Goal: Information Seeking & Learning: Learn about a topic

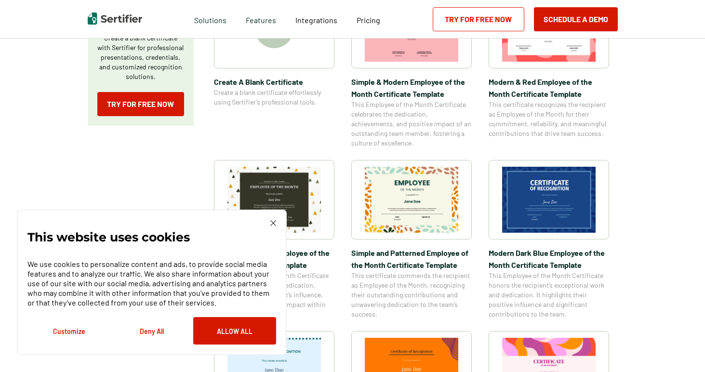
scroll to position [235, 0]
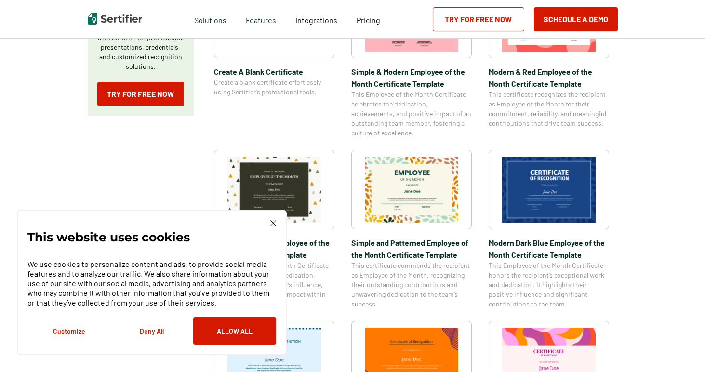
click at [270, 231] on div "This website uses cookies We use cookies to personalize content and ads, to pro…" at bounding box center [151, 282] width 249 height 124
click at [270, 223] on img at bounding box center [273, 223] width 6 height 6
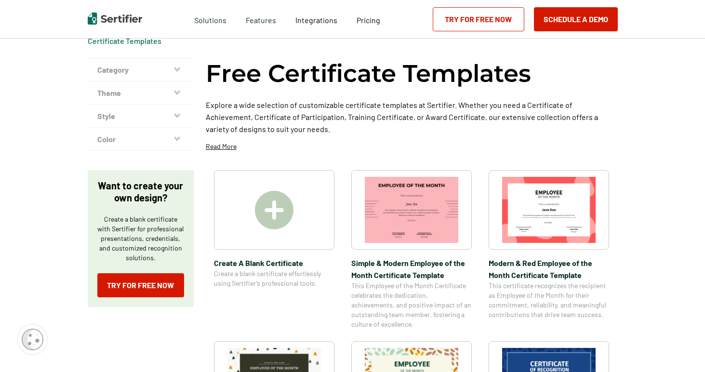
scroll to position [0, 0]
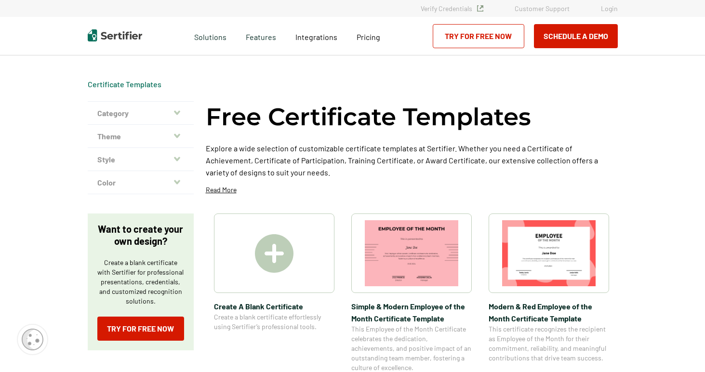
click at [139, 117] on button "Category" at bounding box center [141, 113] width 106 height 23
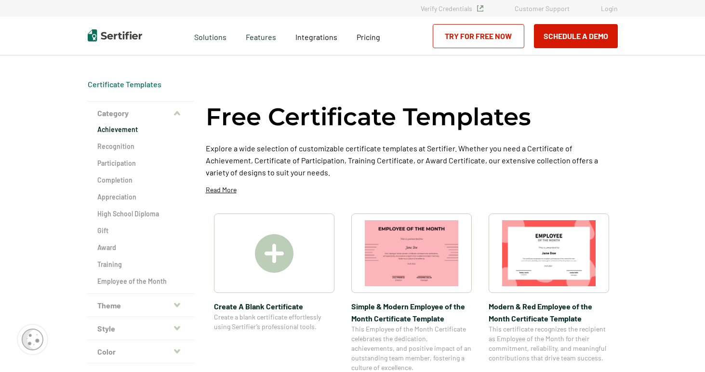
click at [127, 130] on h2 "Achievement" at bounding box center [140, 130] width 87 height 10
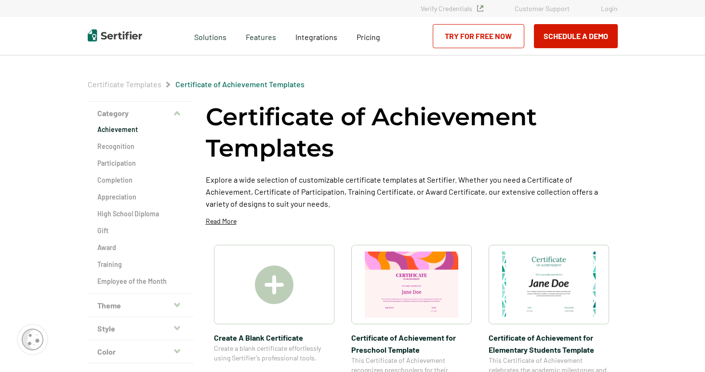
click at [265, 285] on img at bounding box center [274, 285] width 39 height 39
